Goal: Use online tool/utility: Utilize a website feature to perform a specific function

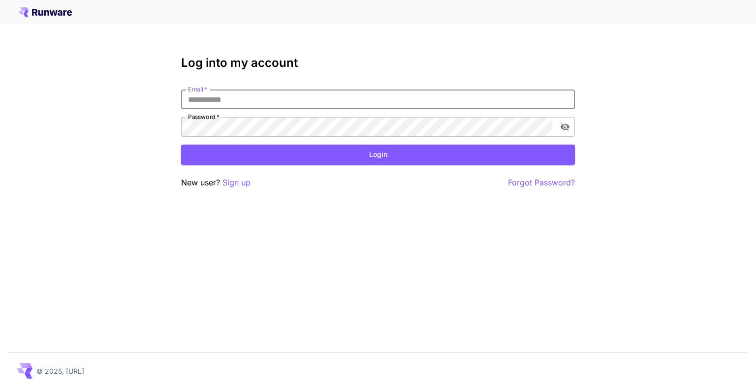
click at [270, 102] on input "Email   *" at bounding box center [378, 100] width 394 height 20
type input "**********"
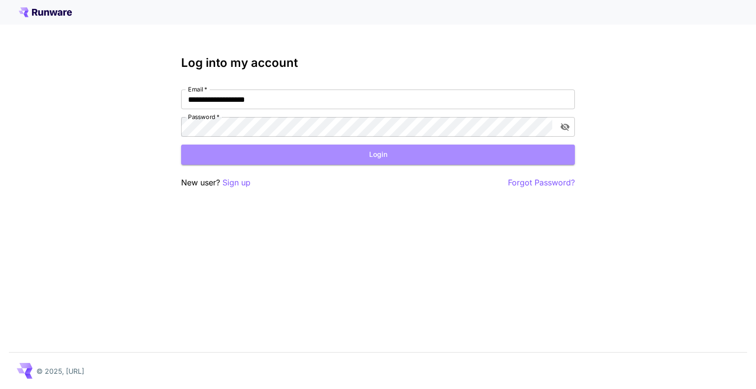
click at [293, 161] on button "Login" at bounding box center [378, 155] width 394 height 20
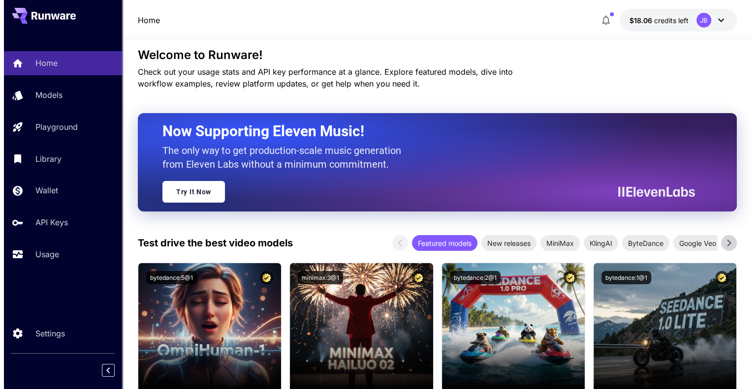
scroll to position [49, 0]
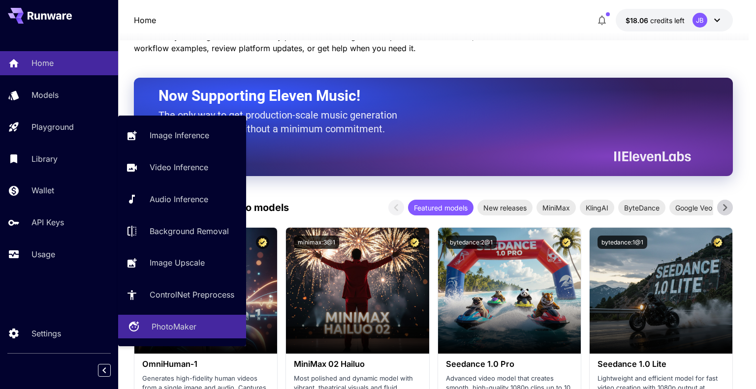
click at [162, 328] on p "PhotoMaker" at bounding box center [174, 327] width 45 height 12
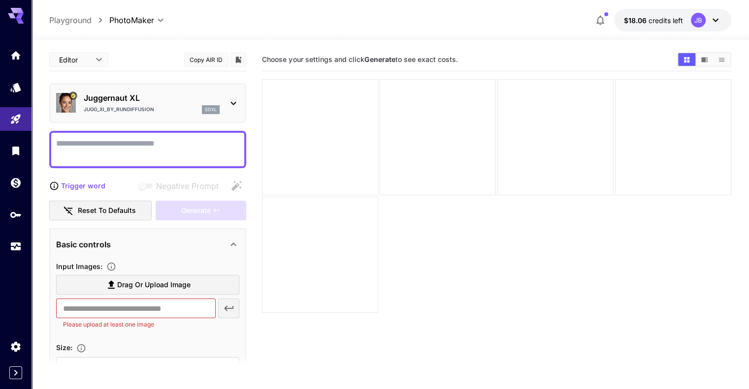
click at [159, 99] on p "Juggernaut XL" at bounding box center [152, 98] width 136 height 12
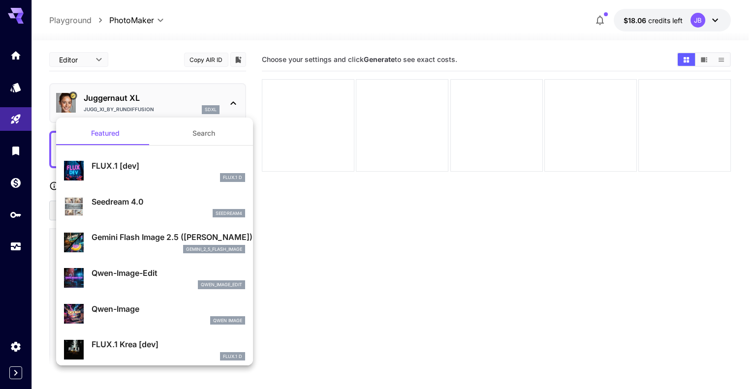
drag, startPoint x: 396, startPoint y: 269, endPoint x: 396, endPoint y: 261, distance: 7.9
click at [396, 266] on div at bounding box center [378, 194] width 756 height 389
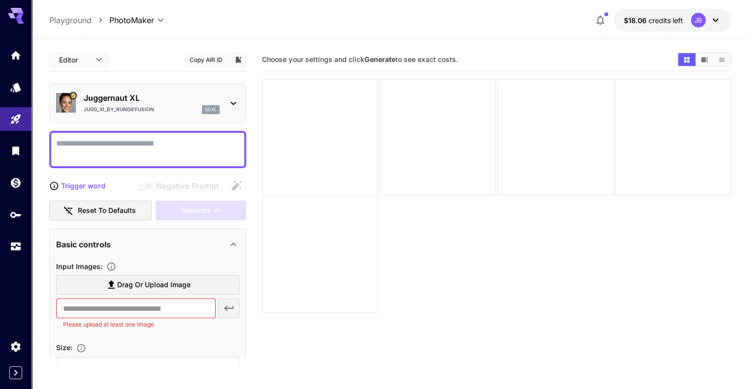
click at [149, 109] on p "Jugg_XI_by_RunDiffusion" at bounding box center [119, 109] width 70 height 7
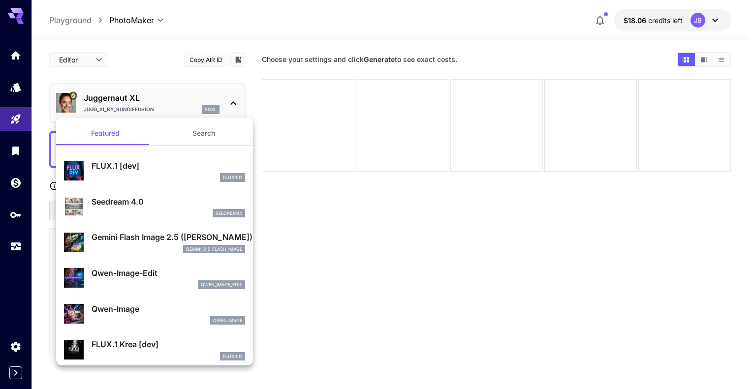
click at [206, 131] on button "Search" at bounding box center [204, 134] width 98 height 24
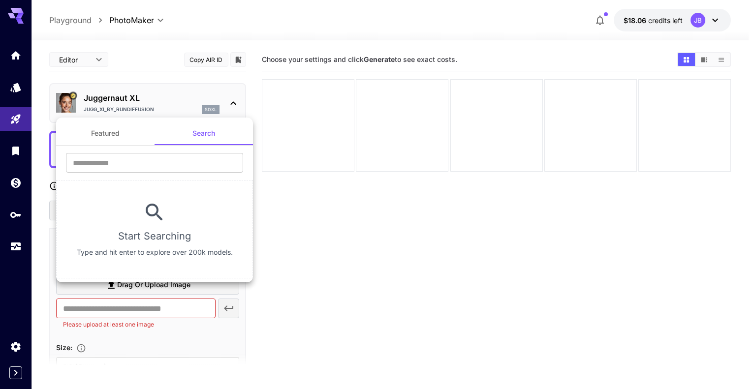
click at [175, 151] on section "​ Start Searching Type and hit enter to explore over 200k models." at bounding box center [154, 212] width 197 height 133
click at [163, 159] on input "text" at bounding box center [154, 163] width 177 height 20
type input "*"
drag, startPoint x: 20, startPoint y: 90, endPoint x: 4, endPoint y: 77, distance: 20.2
click at [4, 77] on div at bounding box center [378, 194] width 756 height 389
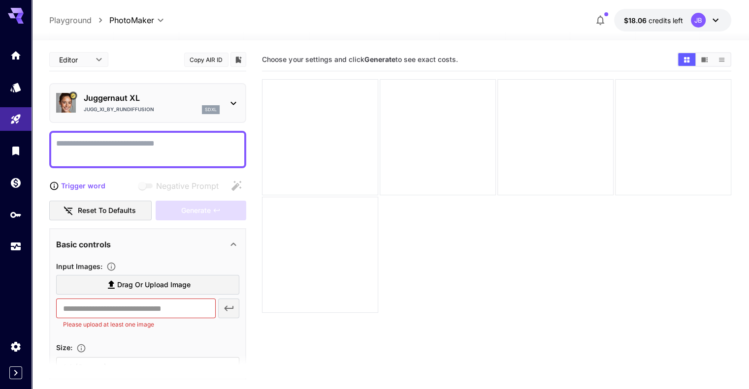
click at [160, 94] on p "Juggernaut XL" at bounding box center [152, 98] width 136 height 12
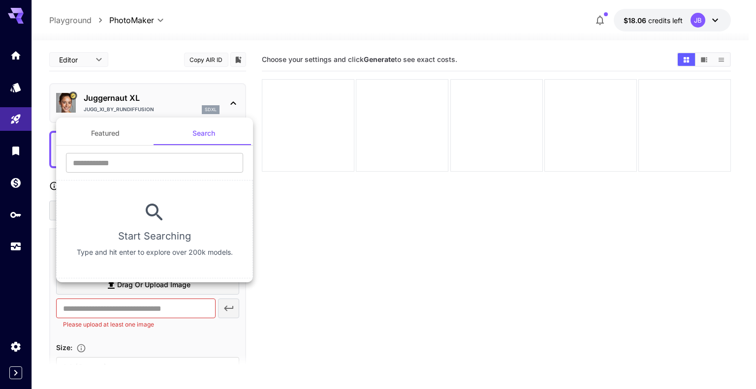
click at [207, 133] on button "Search" at bounding box center [204, 134] width 98 height 24
click at [179, 168] on input "text" at bounding box center [154, 163] width 177 height 20
paste input "**********"
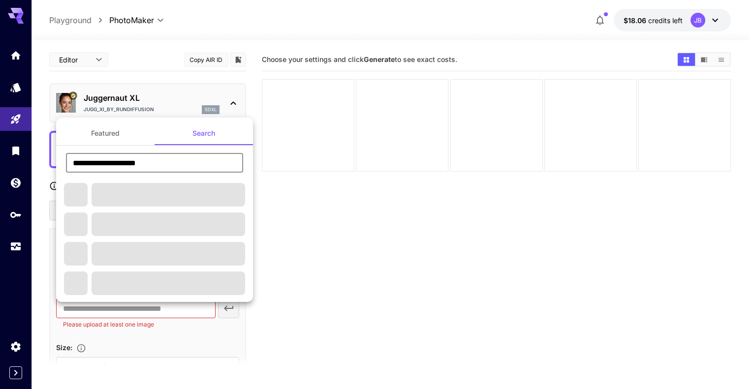
type input "**********"
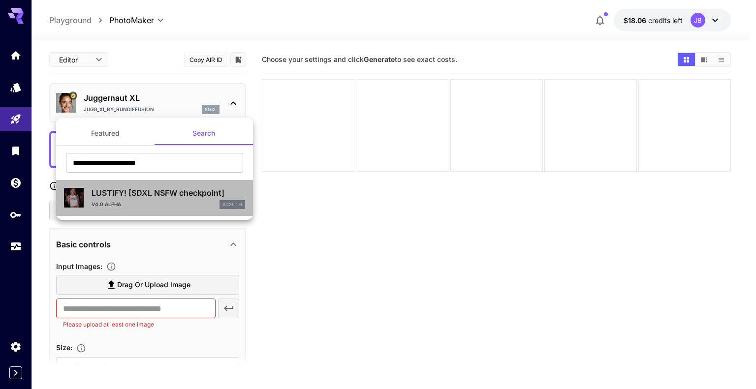
click at [158, 187] on p "LUSTIFY! [SDXL NSFW checkpoint]" at bounding box center [169, 193] width 154 height 12
type input "*"
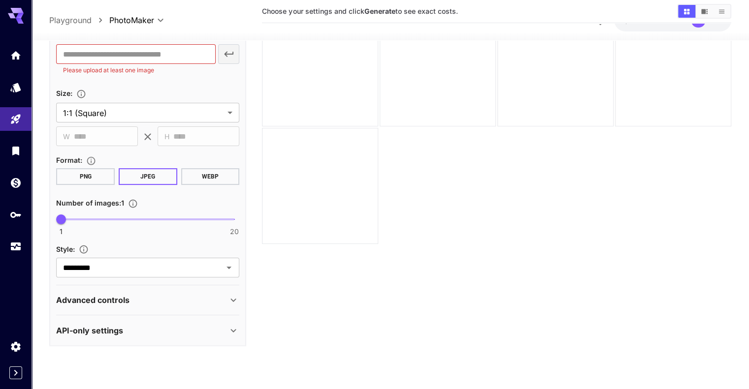
scroll to position [78, 0]
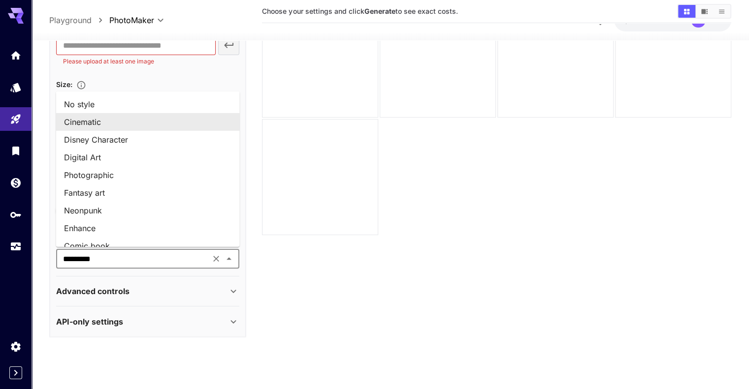
click at [132, 256] on input "*********" at bounding box center [133, 259] width 148 height 14
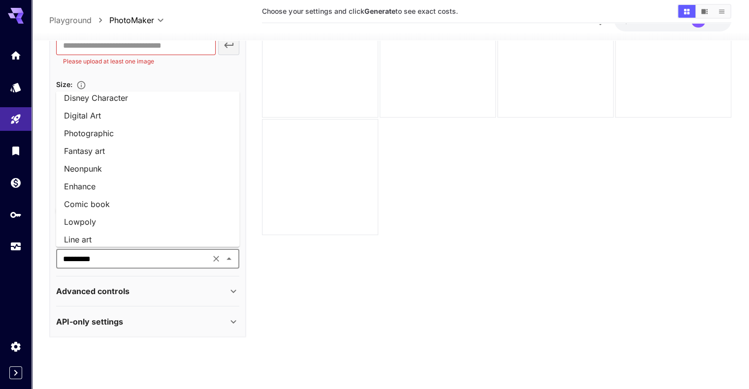
scroll to position [47, 0]
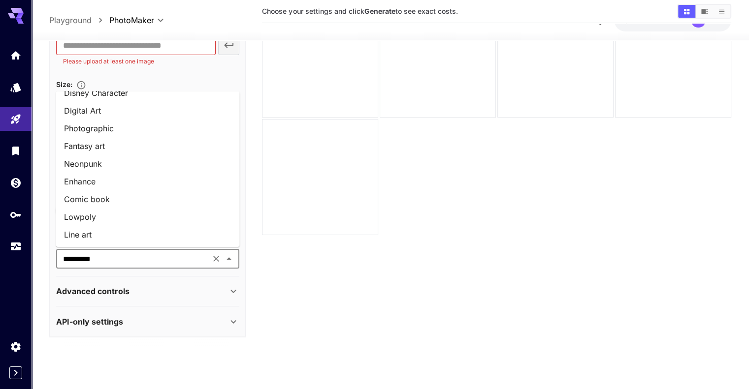
click at [114, 132] on li "Photographic" at bounding box center [148, 128] width 184 height 18
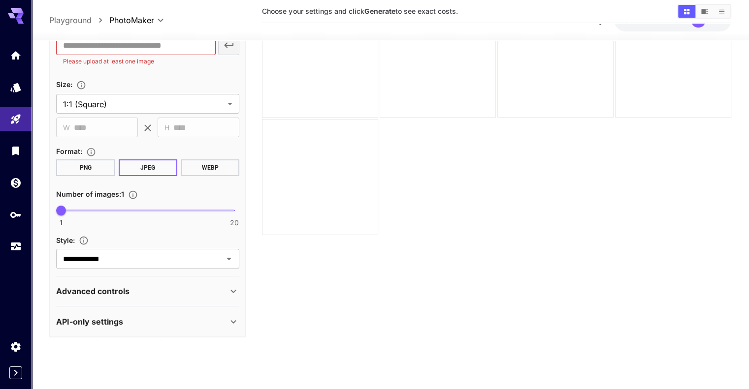
click at [118, 286] on p "Advanced controls" at bounding box center [92, 292] width 73 height 12
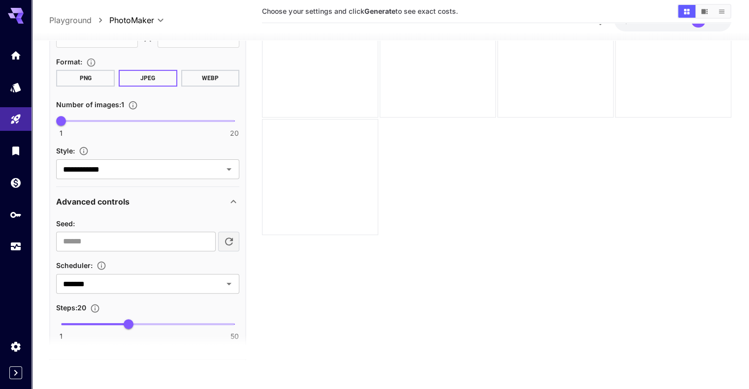
scroll to position [392, 0]
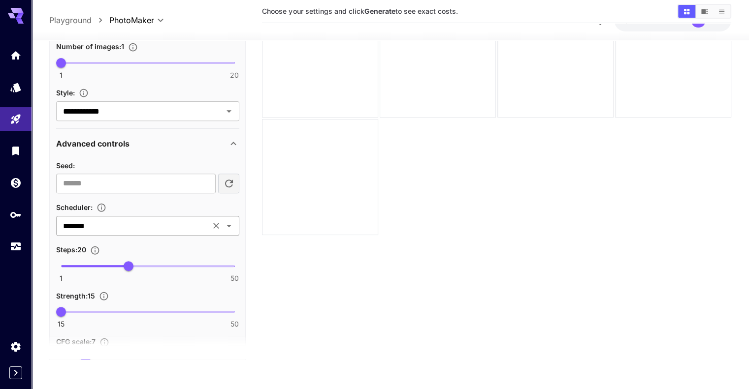
click at [79, 219] on input "*******" at bounding box center [133, 226] width 148 height 14
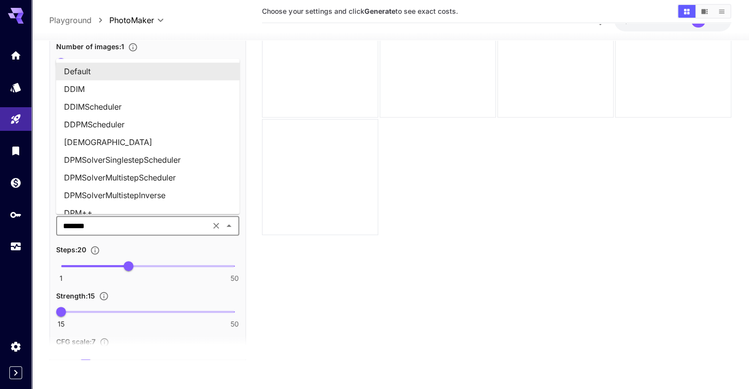
click at [79, 219] on input "*******" at bounding box center [133, 226] width 148 height 14
click at [304, 259] on section "Choose your settings and click Generate to see exact costs." at bounding box center [496, 164] width 469 height 389
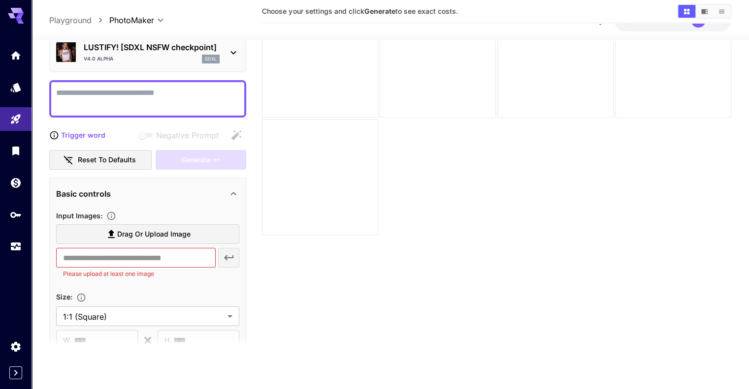
scroll to position [0, 0]
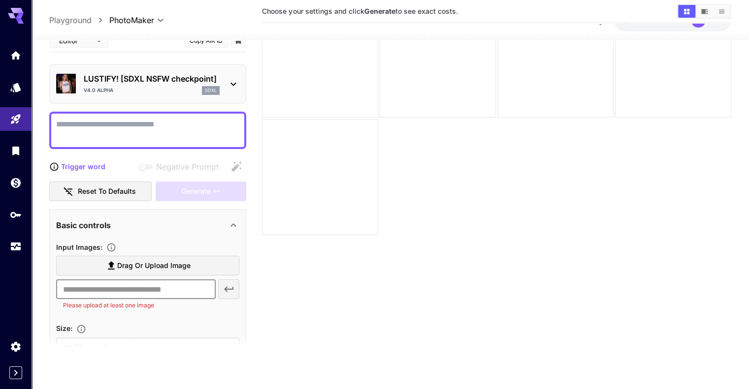
click at [108, 284] on input "text" at bounding box center [135, 290] width 159 height 20
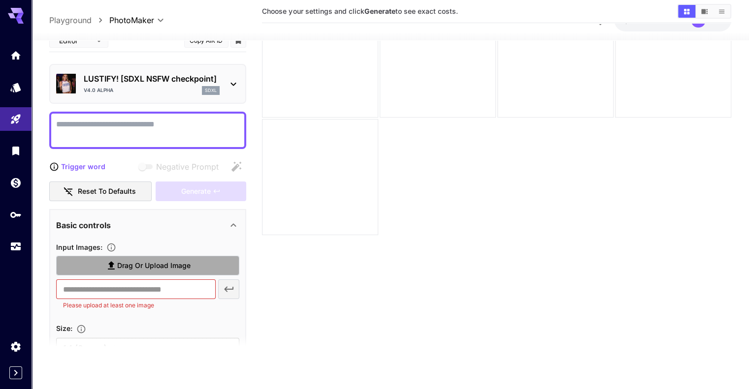
click at [145, 262] on span "Drag or upload image" at bounding box center [153, 266] width 73 height 12
click at [0, 0] on input "Drag or upload image" at bounding box center [0, 0] width 0 height 0
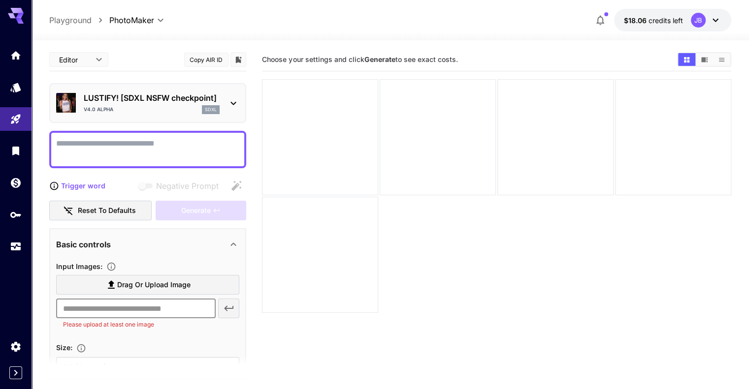
click at [132, 307] on input "text" at bounding box center [135, 309] width 159 height 20
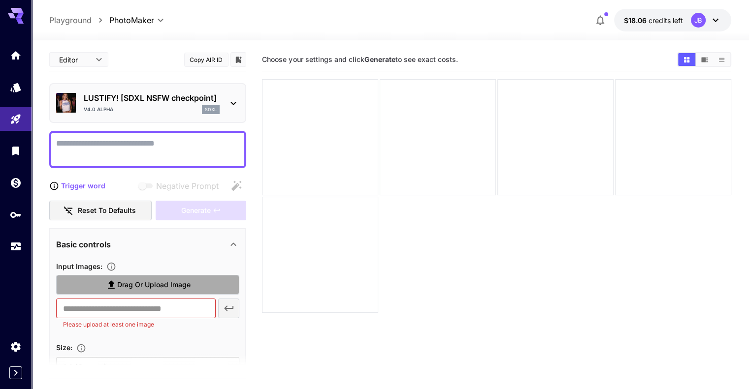
click at [132, 288] on span "Drag or upload image" at bounding box center [153, 285] width 73 height 12
click at [0, 0] on input "Drag or upload image" at bounding box center [0, 0] width 0 height 0
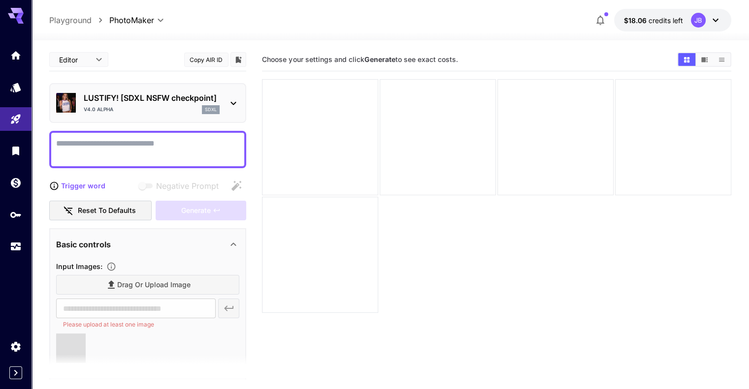
type input "**********"
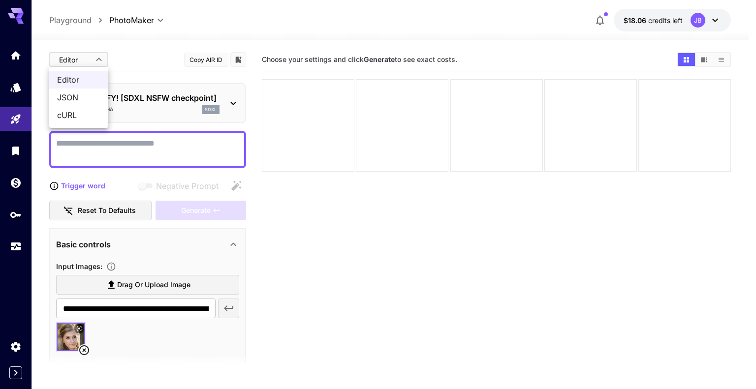
click at [91, 57] on body "**********" at bounding box center [378, 233] width 756 height 467
click at [79, 94] on span "JSON" at bounding box center [78, 98] width 43 height 12
type input "****"
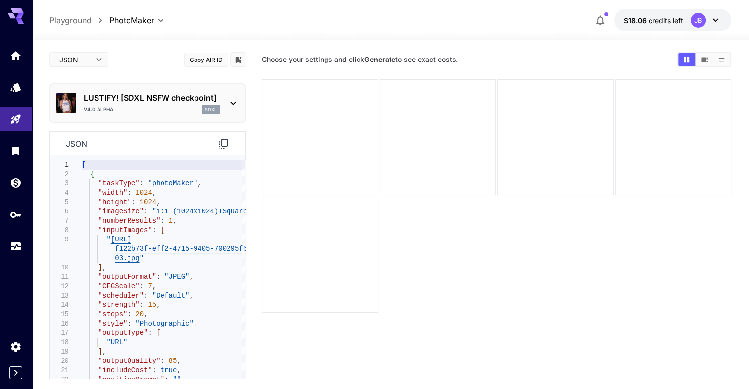
click at [223, 144] on icon at bounding box center [224, 144] width 12 height 12
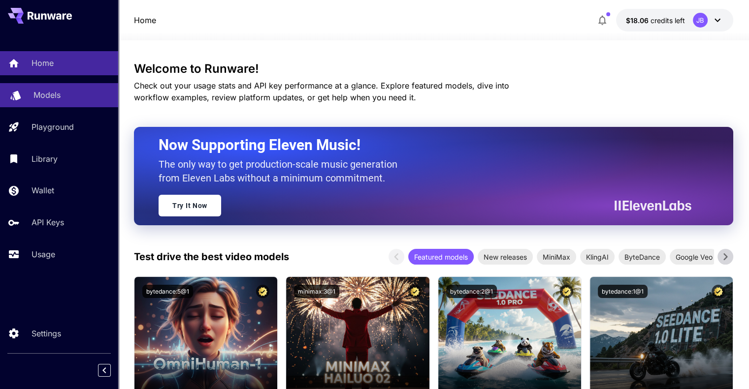
click at [69, 88] on link "Models" at bounding box center [59, 95] width 118 height 24
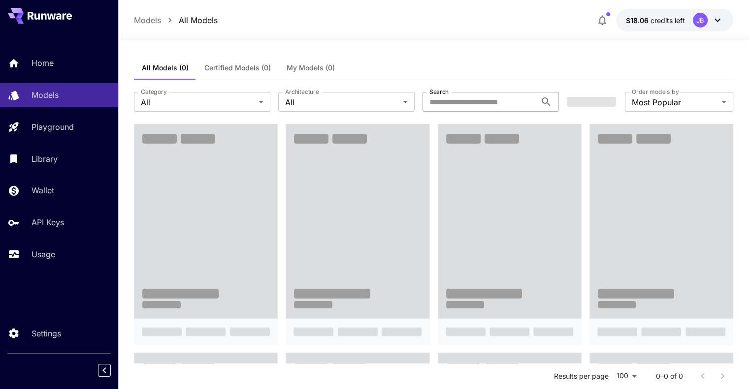
click at [464, 100] on input "Search" at bounding box center [479, 102] width 114 height 20
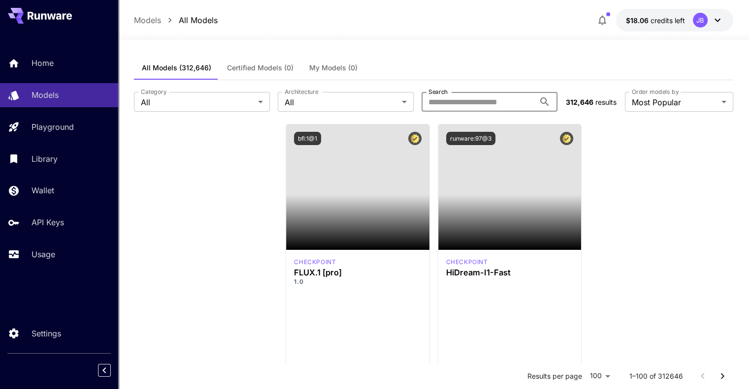
type input "****"
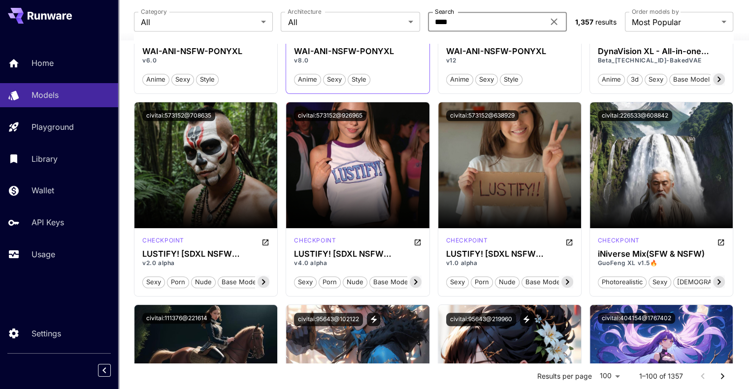
scroll to position [837, 0]
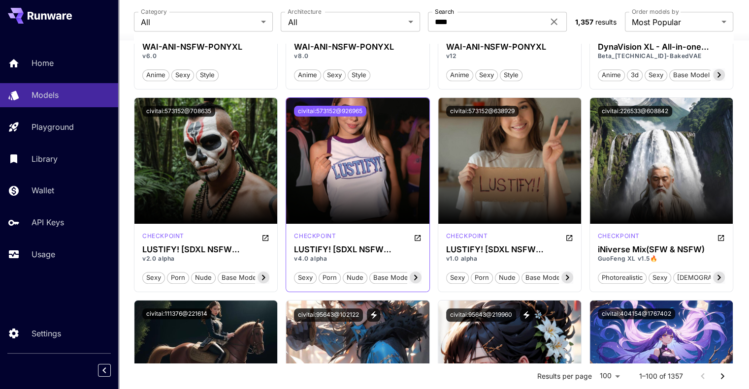
click at [343, 107] on button "civitai:573152@926965" at bounding box center [330, 111] width 72 height 11
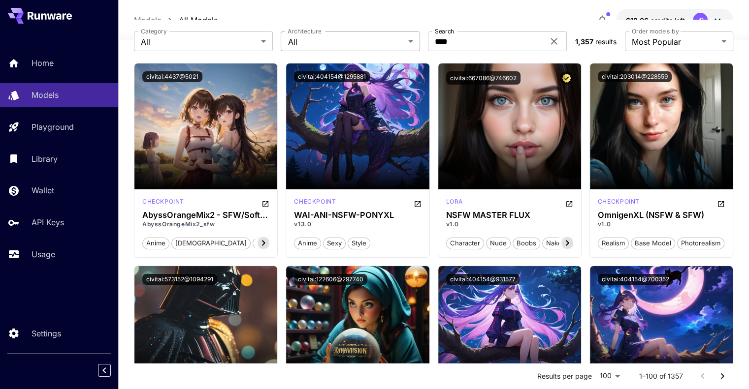
scroll to position [0, 0]
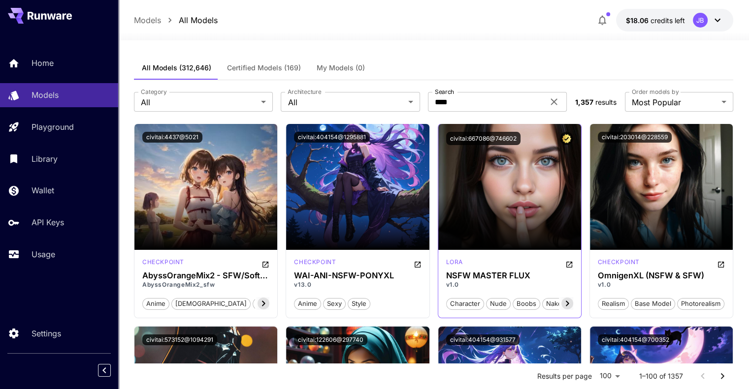
drag, startPoint x: 485, startPoint y: 140, endPoint x: 477, endPoint y: 137, distance: 9.2
click at [477, 137] on button "civitai:667086@746602" at bounding box center [483, 138] width 74 height 13
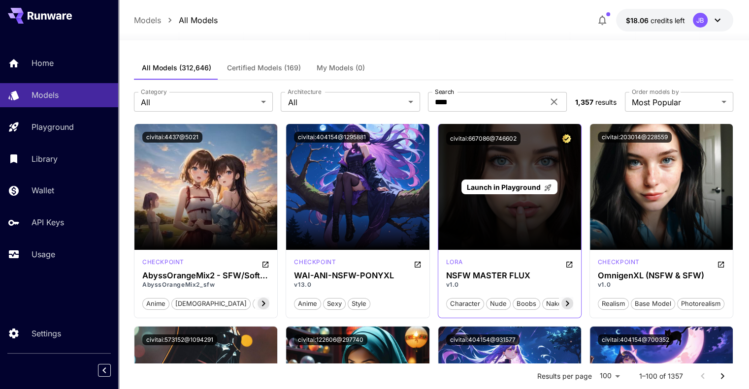
click at [494, 189] on span "Launch in Playground" at bounding box center [504, 187] width 74 height 8
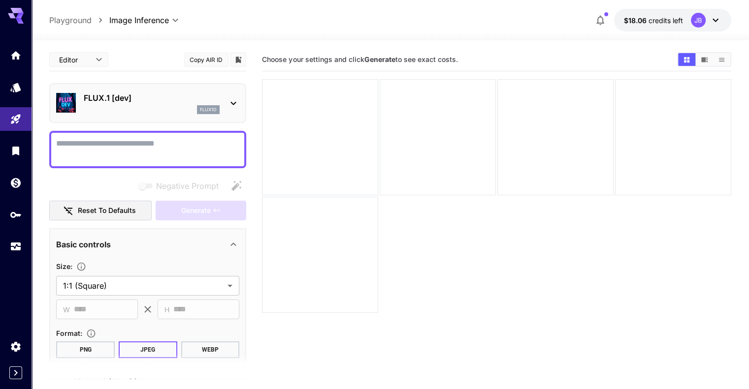
click at [95, 146] on textarea "Negative Prompt" at bounding box center [147, 150] width 183 height 24
